Goal: Task Accomplishment & Management: Complete application form

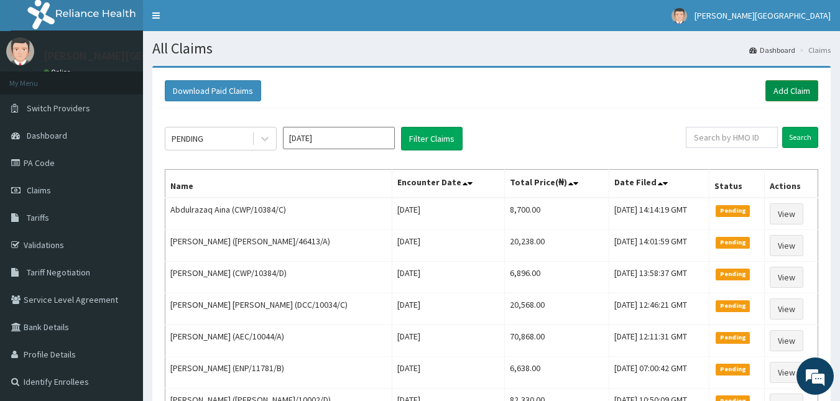
click at [789, 85] on link "Add Claim" at bounding box center [792, 90] width 53 height 21
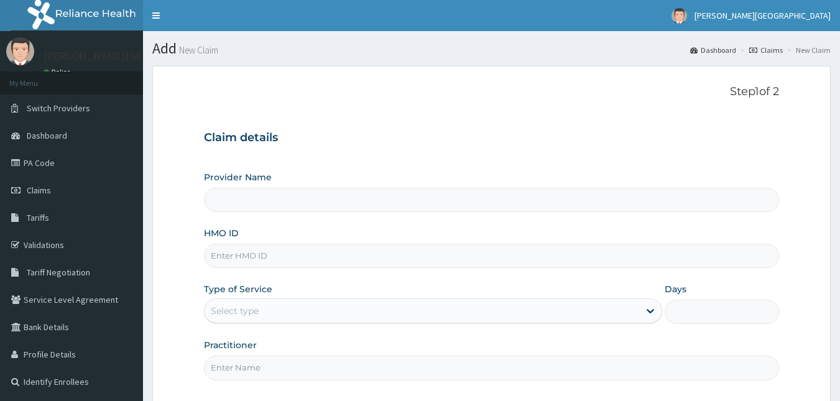
click at [318, 203] on input "Provider Name" at bounding box center [492, 200] width 576 height 24
click at [353, 255] on input "HMO ID" at bounding box center [492, 256] width 576 height 24
type input "[PERSON_NAME][GEOGRAPHIC_DATA]"
paste input "ATF/10009/A"
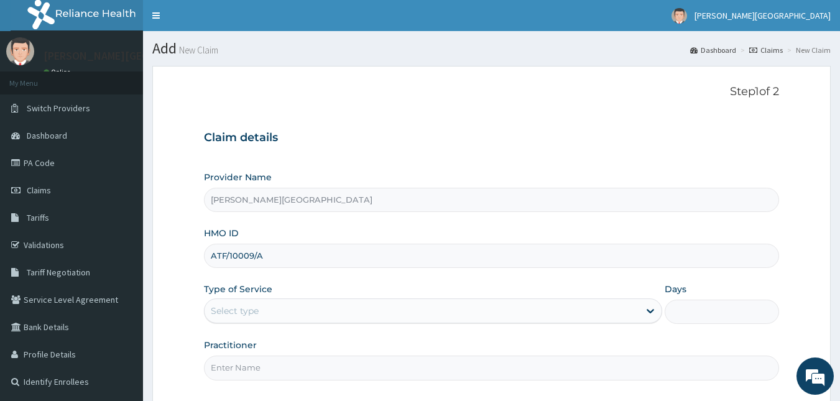
type input "ATF/10009/A"
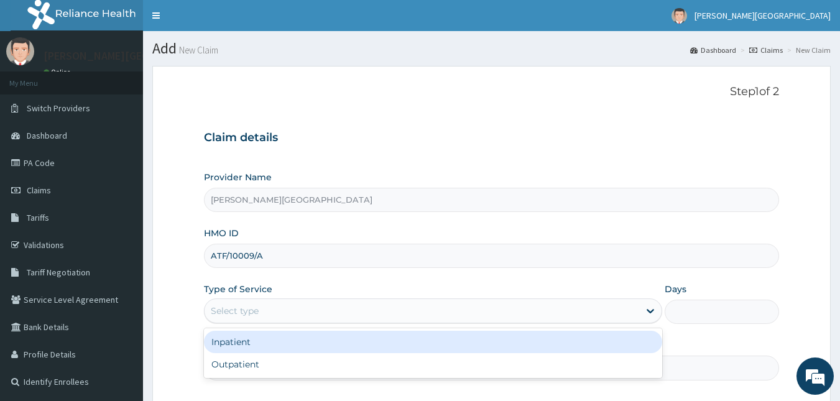
click at [288, 304] on div "Select type" at bounding box center [422, 311] width 435 height 20
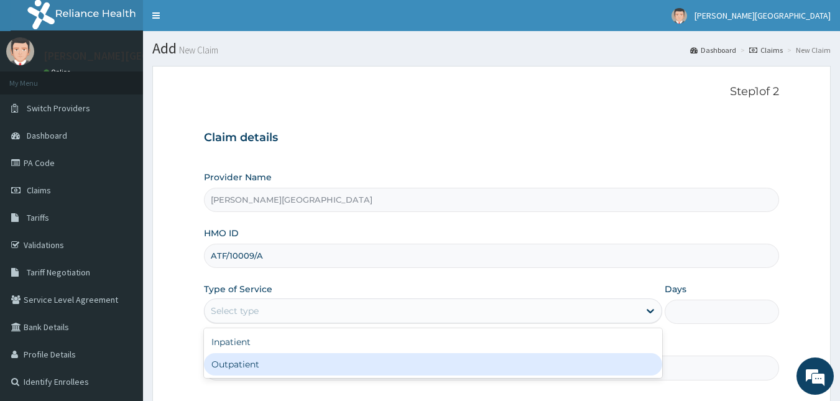
click at [290, 358] on div "Outpatient" at bounding box center [433, 364] width 458 height 22
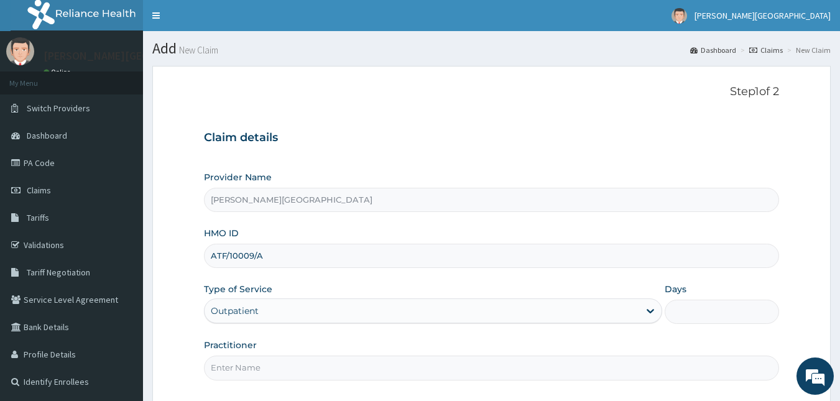
type input "1"
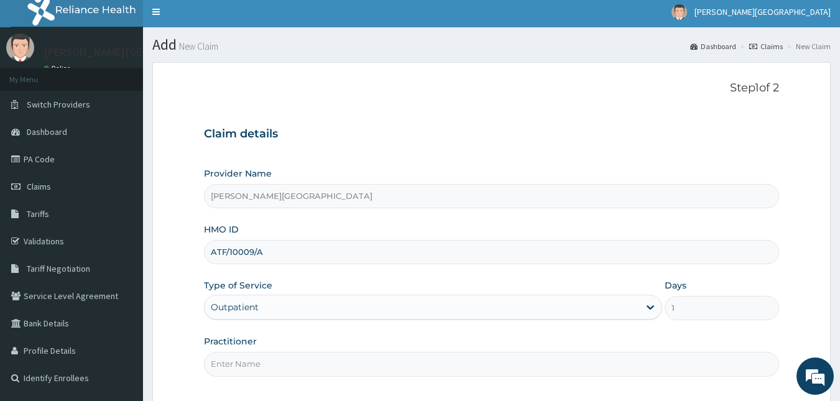
scroll to position [116, 0]
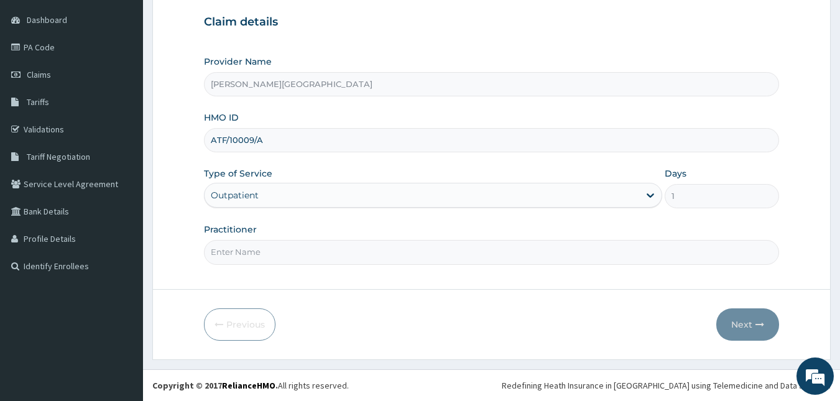
click at [274, 251] on input "Practitioner" at bounding box center [492, 252] width 576 height 24
type input "lkjlklj"
click at [747, 325] on button "Next" at bounding box center [747, 324] width 63 height 32
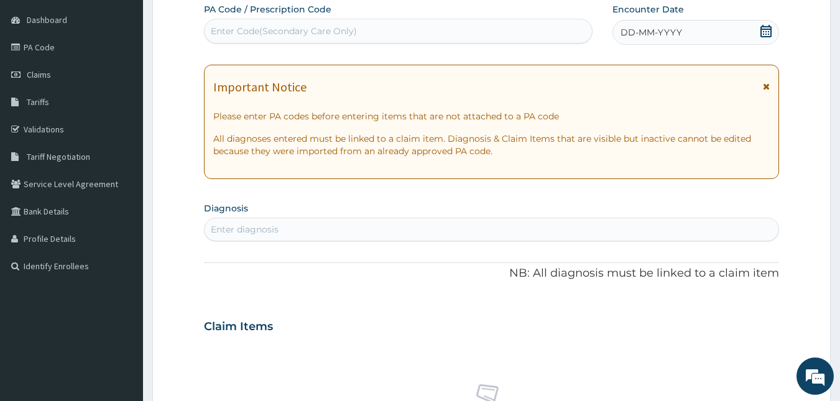
click at [277, 27] on div "Enter Code(Secondary Care Only)" at bounding box center [284, 31] width 146 height 12
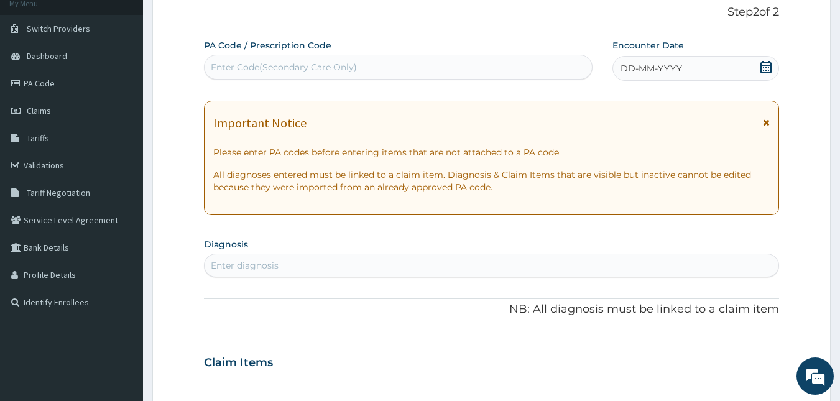
scroll to position [0, 0]
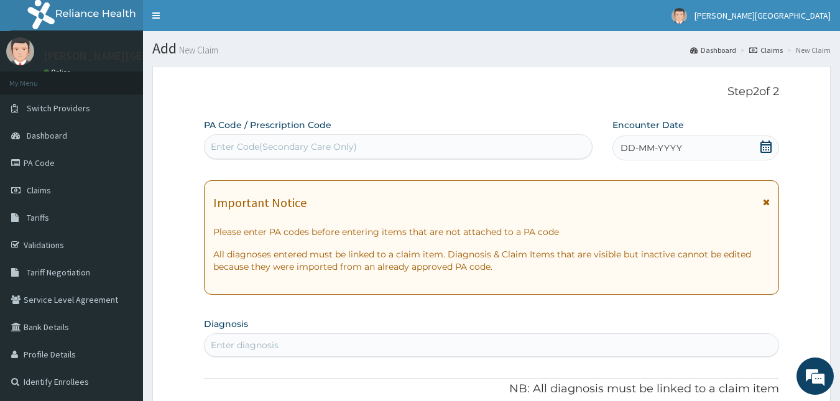
drag, startPoint x: 286, startPoint y: 135, endPoint x: 256, endPoint y: 142, distance: 30.6
paste input "PA/7C9FBD"
type input "PA/7C9FBD"
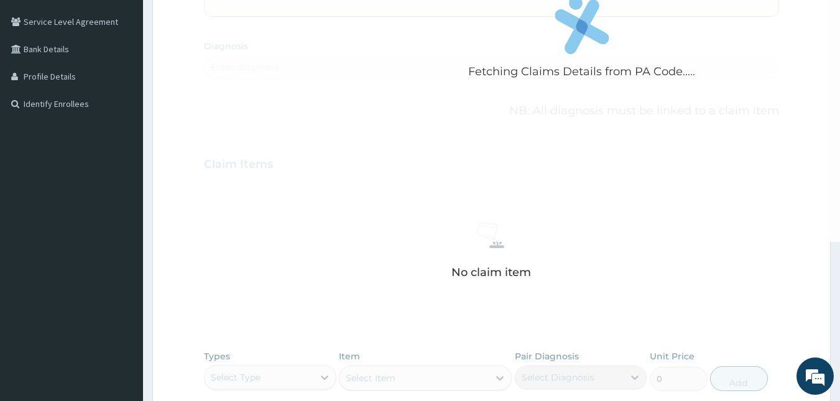
scroll to position [249, 0]
